Goal: Navigation & Orientation: Find specific page/section

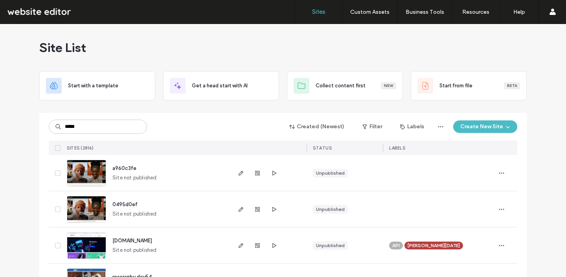
type input "*****"
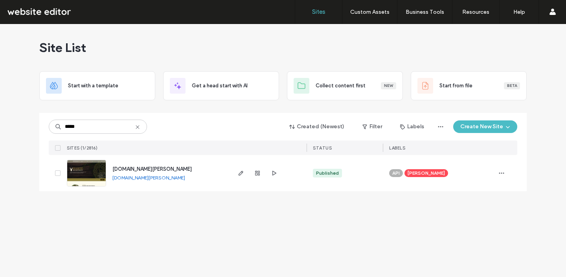
click at [124, 178] on link "[DOMAIN_NAME][PERSON_NAME]" at bounding box center [149, 178] width 73 height 6
click at [172, 172] on div "[DOMAIN_NAME][PERSON_NAME]" at bounding box center [152, 169] width 79 height 8
click at [171, 170] on span "[DOMAIN_NAME][PERSON_NAME]" at bounding box center [152, 169] width 79 height 6
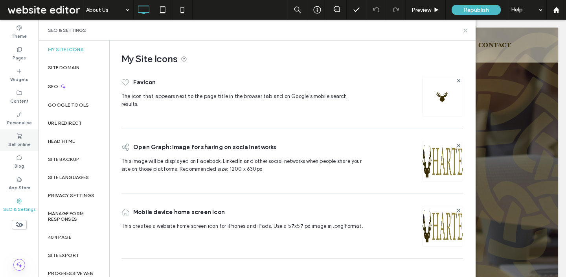
click at [21, 141] on label "Sell online" at bounding box center [19, 143] width 22 height 9
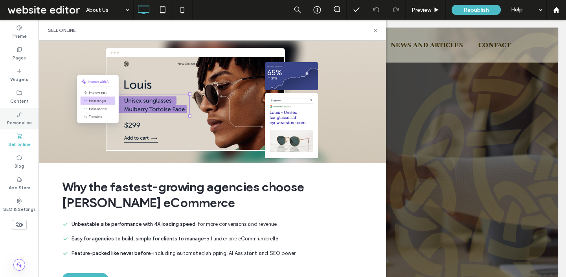
click at [20, 120] on label "Personalise" at bounding box center [19, 122] width 25 height 9
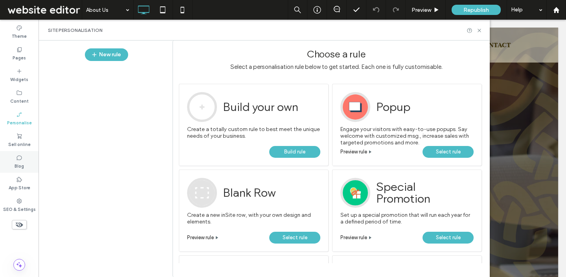
click at [29, 166] on div "Blog" at bounding box center [19, 162] width 39 height 22
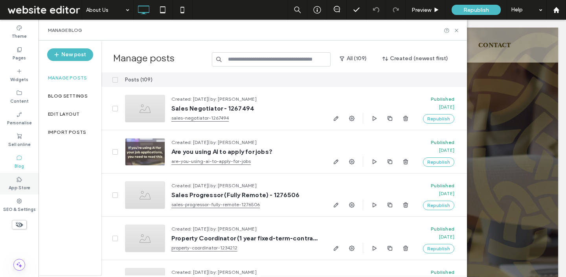
click at [25, 183] on label "App Store" at bounding box center [20, 187] width 22 height 9
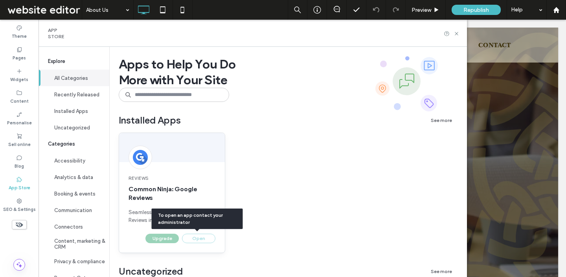
click at [192, 238] on div "Open" at bounding box center [197, 238] width 37 height 9
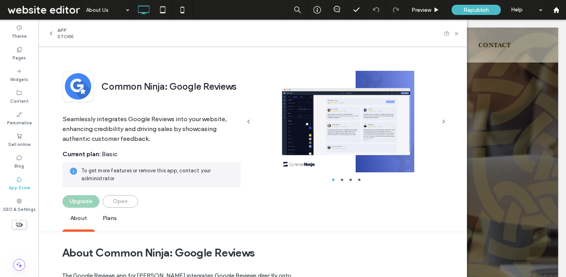
click at [122, 199] on div "Open" at bounding box center [120, 201] width 35 height 13
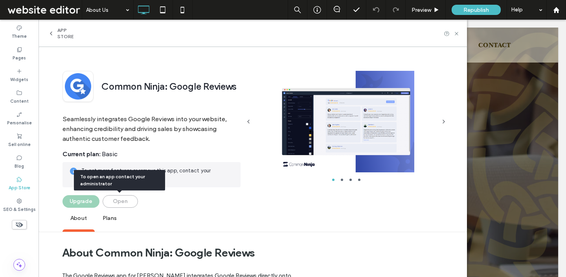
click at [120, 202] on div "Open" at bounding box center [120, 201] width 35 height 13
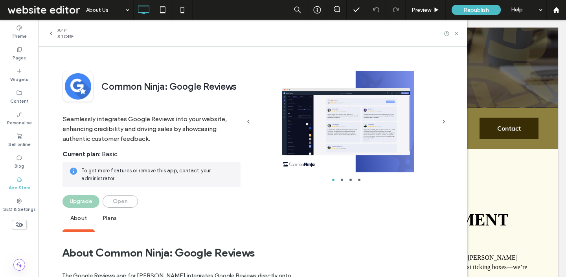
scroll to position [18, 0]
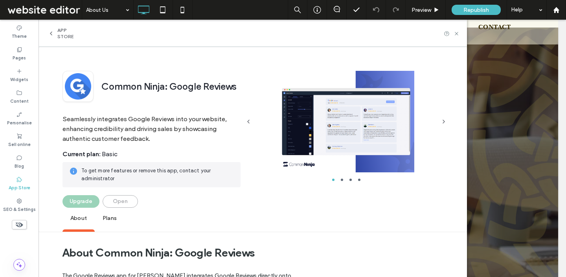
click at [415, 214] on div "About Plans" at bounding box center [257, 220] width 389 height 24
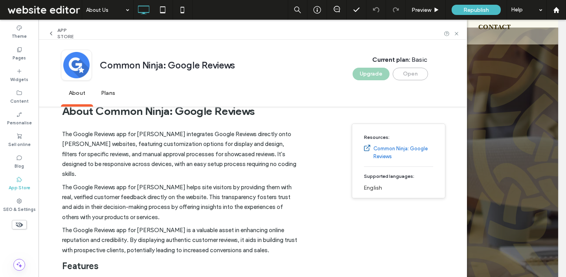
scroll to position [142, 0]
click at [411, 79] on div "Open" at bounding box center [410, 74] width 35 height 13
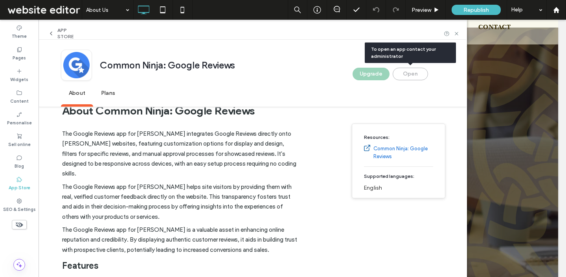
click at [406, 73] on div "Open" at bounding box center [410, 74] width 35 height 13
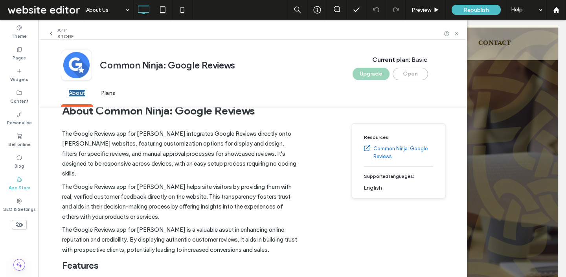
scroll to position [0, 0]
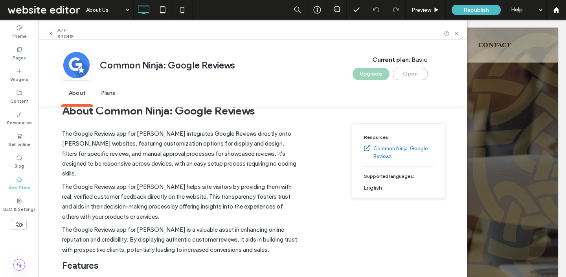
click at [199, 122] on h1 "About Common Ninja: Google Reviews" at bounding box center [179, 110] width 235 height 29
click at [27, 205] on label "SEO & Settings" at bounding box center [19, 208] width 33 height 9
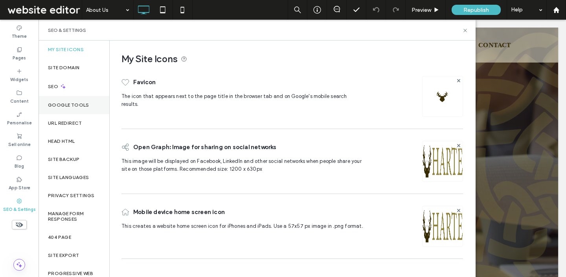
click at [88, 105] on div "Google Tools" at bounding box center [74, 105] width 71 height 18
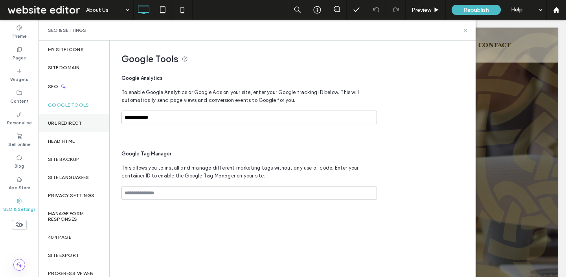
click at [84, 124] on div "URL Redirect" at bounding box center [74, 123] width 71 height 18
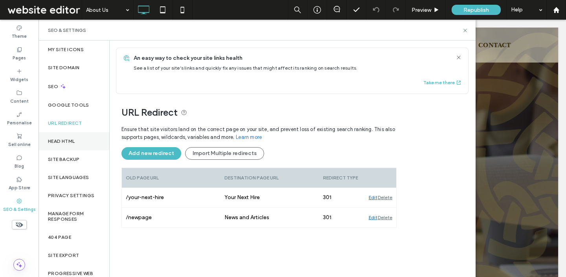
click at [77, 139] on div "Head HTML" at bounding box center [74, 141] width 71 height 18
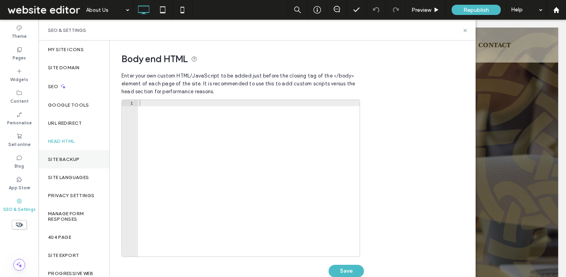
click at [74, 155] on div "Site backup" at bounding box center [74, 159] width 71 height 18
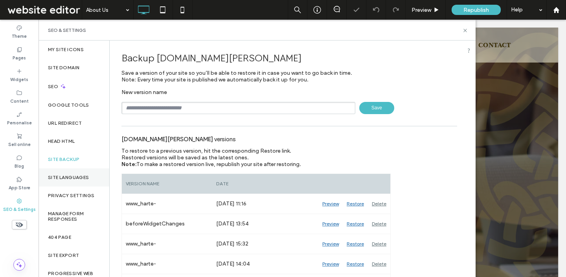
click at [73, 177] on label "Site Languages" at bounding box center [68, 178] width 41 height 6
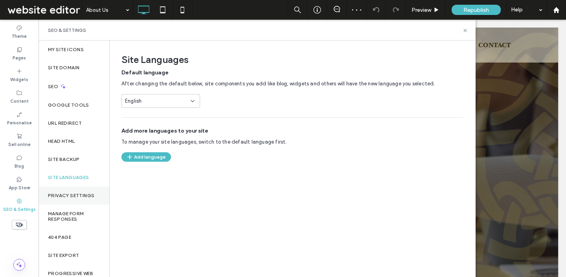
click at [72, 196] on label "Privacy Settings" at bounding box center [71, 196] width 46 height 6
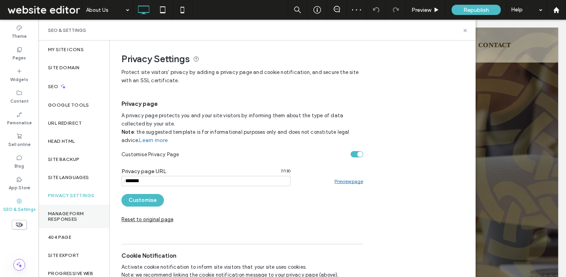
click at [69, 217] on label "Manage Form Responses" at bounding box center [74, 216] width 52 height 11
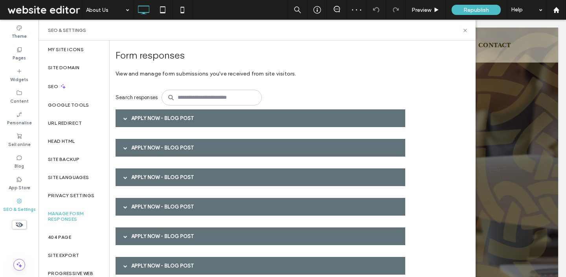
scroll to position [11, 0]
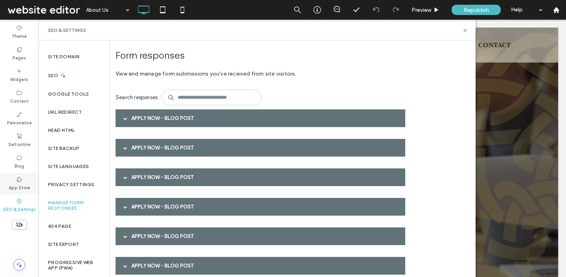
click at [17, 177] on use at bounding box center [19, 179] width 5 height 5
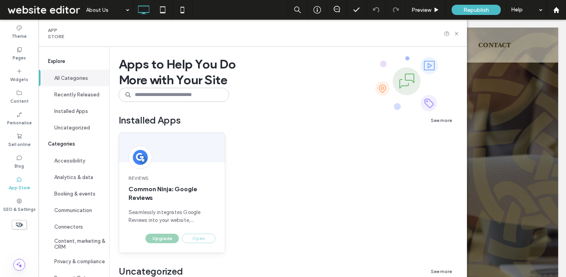
click at [194, 240] on div "Open" at bounding box center [197, 238] width 37 height 9
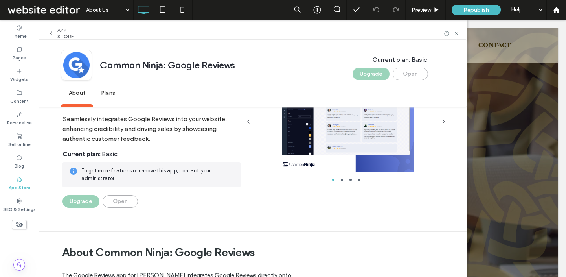
click at [123, 176] on span "To get more features or remove this app, contact your administrator" at bounding box center [157, 175] width 153 height 16
drag, startPoint x: 160, startPoint y: 138, endPoint x: 230, endPoint y: 155, distance: 71.7
click at [162, 169] on div "Seamlessly integrates Google Reviews into your website, enhancing credibility a…" at bounding box center [152, 155] width 178 height 106
click at [430, 142] on div at bounding box center [346, 121] width 180 height 101
click at [411, 73] on div "Open" at bounding box center [410, 74] width 35 height 13
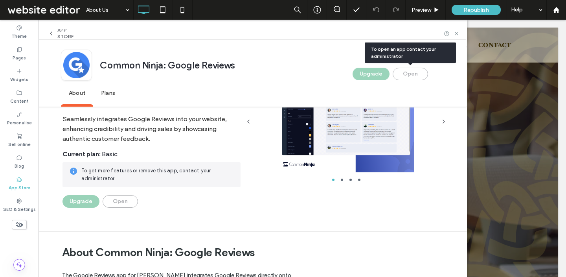
click at [411, 73] on div "Open" at bounding box center [410, 74] width 35 height 13
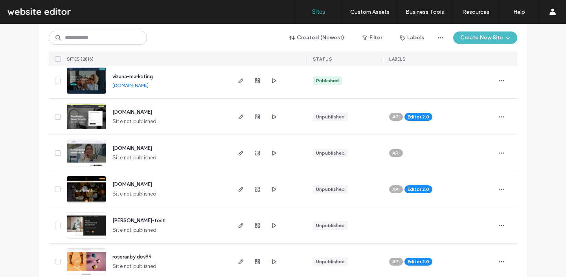
scroll to position [333, 0]
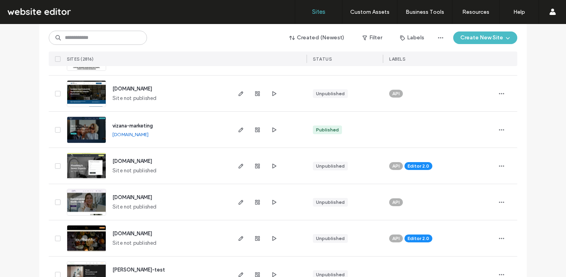
click at [149, 134] on link "[DOMAIN_NAME]" at bounding box center [131, 134] width 36 height 6
drag, startPoint x: 200, startPoint y: 133, endPoint x: 110, endPoint y: 135, distance: 90.5
click at [110, 135] on div "vizana-marketing vizana-marketing.website-edit.com" at bounding box center [168, 130] width 124 height 36
click at [214, 119] on div "vizana-marketing vizana-marketing.website-edit.com" at bounding box center [168, 130] width 124 height 36
drag, startPoint x: 197, startPoint y: 138, endPoint x: 106, endPoint y: 134, distance: 91.4
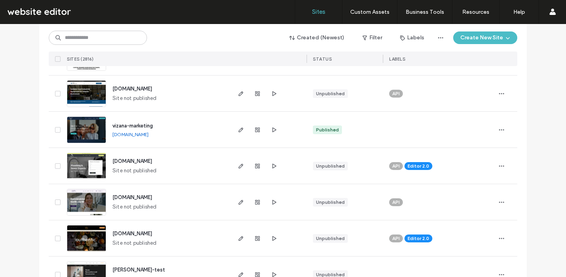
click at [106, 134] on div "vizana-marketing vizana-marketing.website-edit.com" at bounding box center [168, 130] width 124 height 36
copy link "[DOMAIN_NAME]"
click at [192, 116] on div "vizana-marketing vizana-marketing.website-edit.com" at bounding box center [168, 130] width 124 height 36
drag, startPoint x: 197, startPoint y: 134, endPoint x: 109, endPoint y: 135, distance: 87.3
click at [109, 135] on div "vizana-marketing vizana-marketing.website-edit.com" at bounding box center [168, 130] width 124 height 36
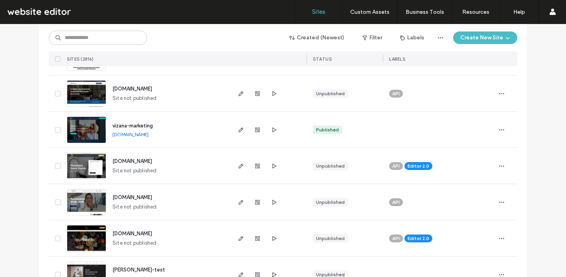
copy link "[DOMAIN_NAME]"
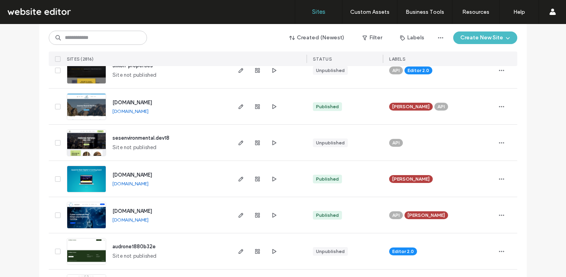
scroll to position [719, 0]
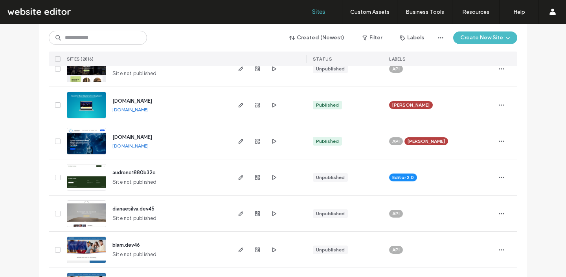
click at [125, 148] on link "[DOMAIN_NAME]" at bounding box center [131, 146] width 36 height 6
drag, startPoint x: 150, startPoint y: 147, endPoint x: 107, endPoint y: 149, distance: 42.9
click at [107, 149] on div "www.c3aas.com www.c3aas.com" at bounding box center [168, 141] width 124 height 36
drag, startPoint x: 153, startPoint y: 148, endPoint x: 109, endPoint y: 144, distance: 43.4
click at [109, 144] on div "www.c3aas.com www.c3aas.com" at bounding box center [168, 141] width 124 height 36
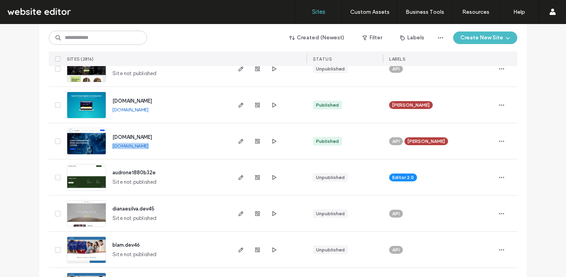
copy link "[DOMAIN_NAME]"
click at [174, 142] on div "www.c3aas.com www.c3aas.com" at bounding box center [168, 141] width 124 height 36
click at [151, 148] on div "www.c3aas.com www.c3aas.com" at bounding box center [168, 141] width 124 height 36
click at [139, 146] on link "[DOMAIN_NAME]" at bounding box center [131, 146] width 36 height 6
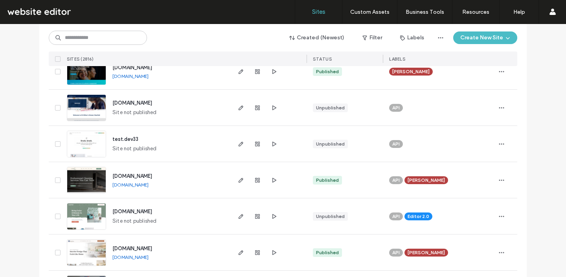
scroll to position [1119, 0]
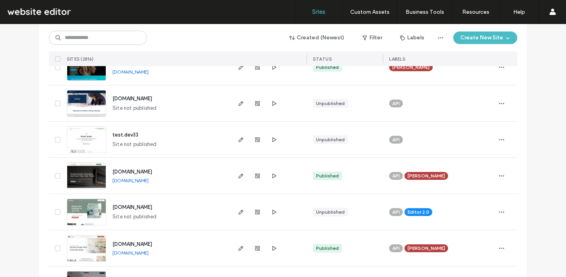
click at [149, 181] on link "[DOMAIN_NAME]" at bounding box center [131, 180] width 36 height 6
drag, startPoint x: 195, startPoint y: 181, endPoint x: 188, endPoint y: 180, distance: 7.5
click at [188, 180] on div "www.sovereignwaycleaners.co.uk www.sovereignwaycleaners.co.uk" at bounding box center [168, 176] width 124 height 36
copy div "[DOMAIN_NAME]"
click at [196, 192] on div "www.sovereignwaycleaners.co.uk www.sovereignwaycleaners.co.uk" at bounding box center [168, 176] width 124 height 36
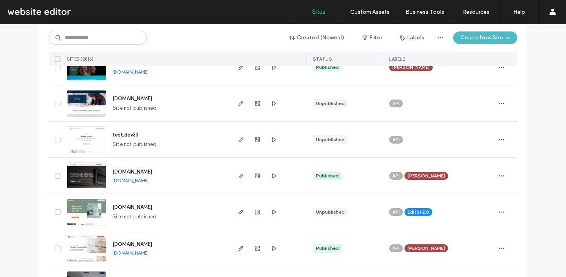
drag, startPoint x: 196, startPoint y: 183, endPoint x: 188, endPoint y: 181, distance: 8.0
click at [188, 181] on div "www.sovereignwaycleaners.co.uk www.sovereignwaycleaners.co.uk" at bounding box center [168, 176] width 124 height 36
copy div "[DOMAIN_NAME]"
click at [195, 188] on div "www.sovereignwaycleaners.co.uk www.sovereignwaycleaners.co.uk" at bounding box center [168, 176] width 124 height 36
drag, startPoint x: 191, startPoint y: 184, endPoint x: 109, endPoint y: 182, distance: 82.2
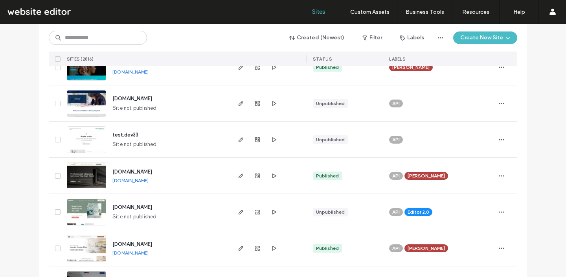
click at [109, 182] on div "www.sovereignwaycleaners.co.uk www.sovereignwaycleaners.co.uk" at bounding box center [168, 176] width 124 height 36
copy link "[DOMAIN_NAME]"
click at [164, 176] on div "www.sovereignwaycleaners.co.uk www.sovereignwaycleaners.co.uk" at bounding box center [168, 176] width 124 height 36
click at [149, 183] on link "[DOMAIN_NAME]" at bounding box center [131, 180] width 36 height 6
drag, startPoint x: 189, startPoint y: 183, endPoint x: 111, endPoint y: 181, distance: 78.7
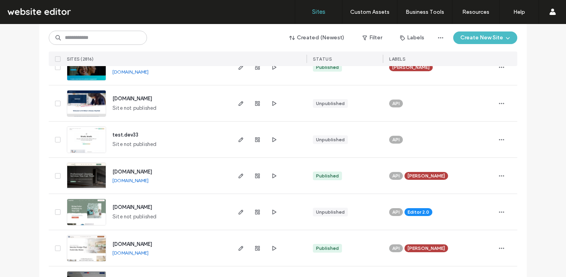
click at [111, 181] on div "www.sovereignwaycleaners.co.uk www.sovereignwaycleaners.co.uk" at bounding box center [168, 176] width 124 height 36
copy link "[DOMAIN_NAME]"
